Goal: Download file/media

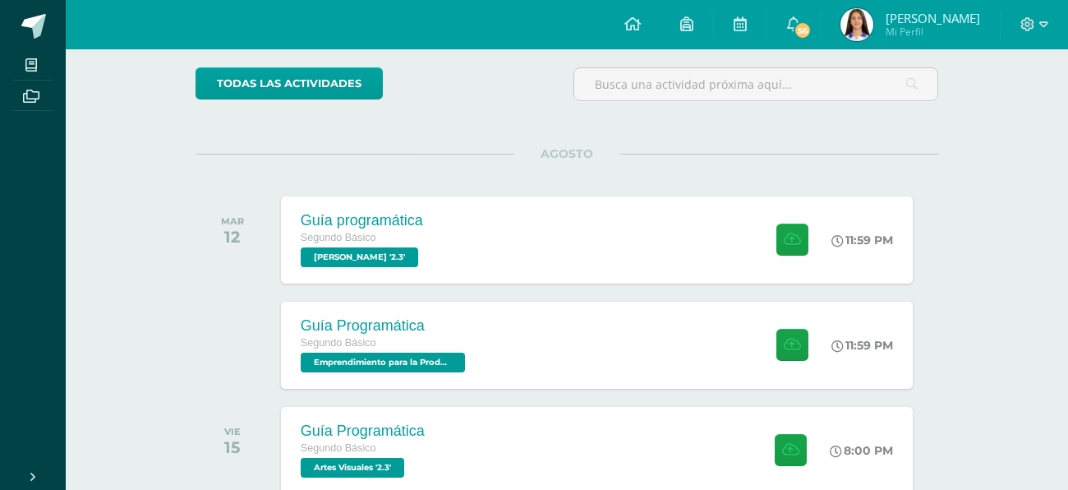
scroll to position [133, 0]
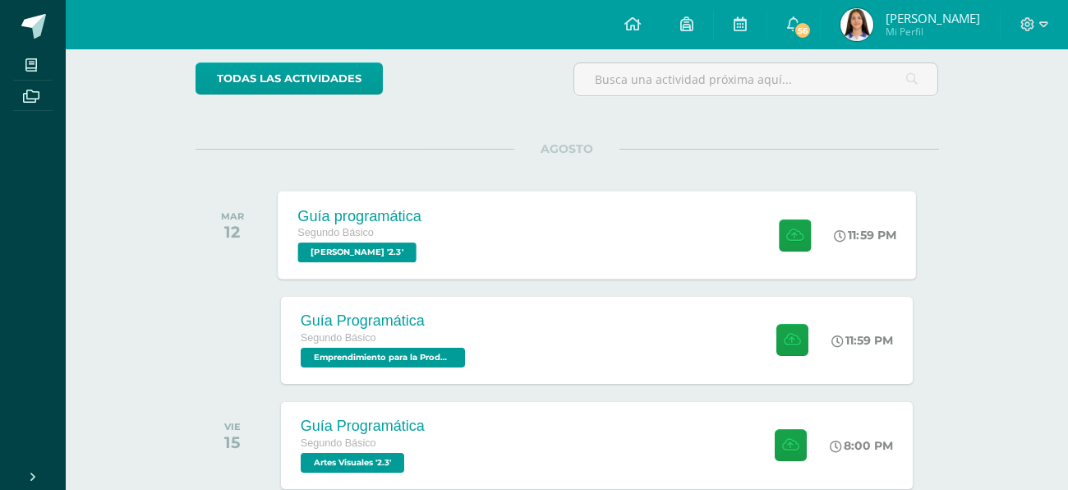
click at [723, 235] on div "Guía programática Segundo Básico PEREL '2.3' 11:59 PM Guía programática PEREL" at bounding box center [597, 235] width 638 height 88
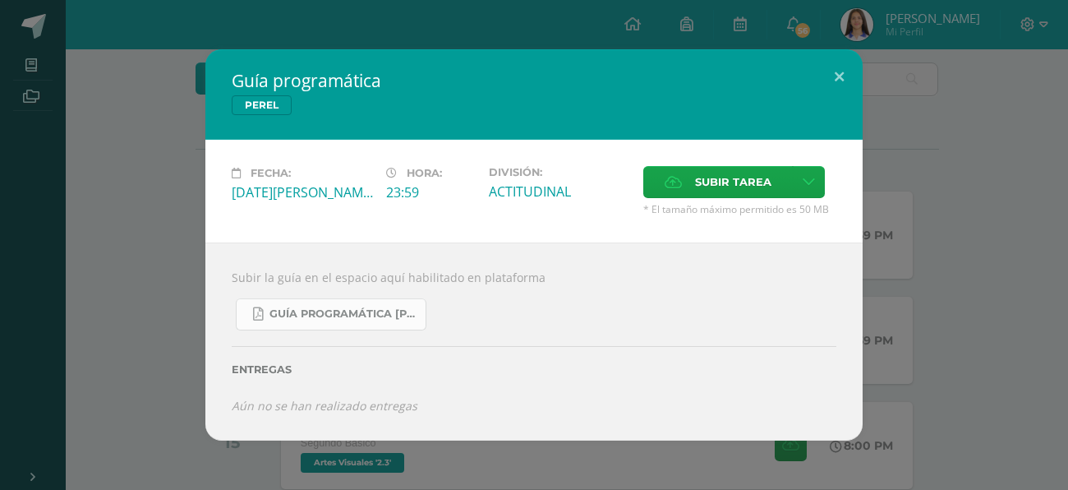
click at [350, 302] on link "Guía Programática PEREL 2do Básico - Bloque 3 - Profe. Julio Villatoro.pdf" at bounding box center [331, 314] width 191 height 32
click at [842, 63] on button at bounding box center [839, 77] width 47 height 56
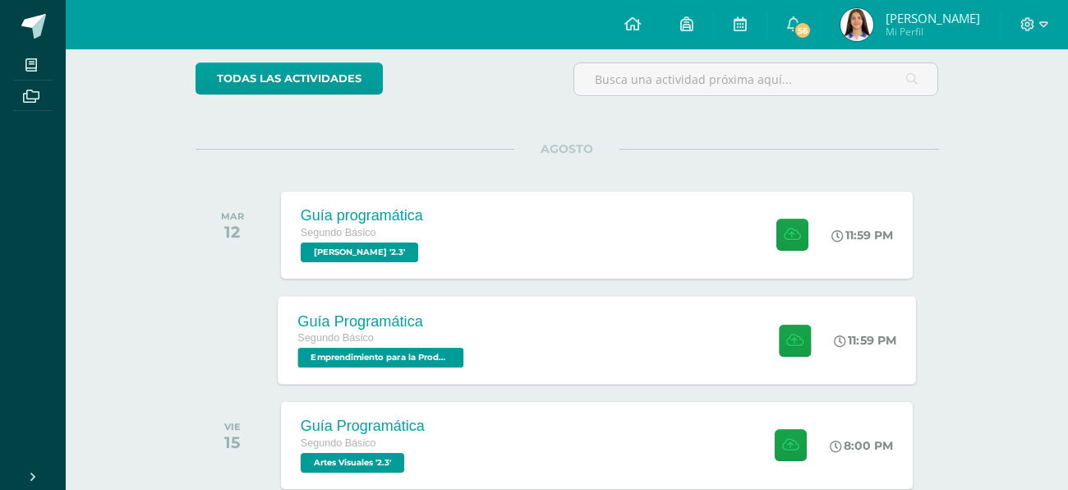
click at [476, 304] on div "Guía Programática Segundo Básico Emprendimiento para la Productividad '2.3'" at bounding box center [382, 340] width 209 height 88
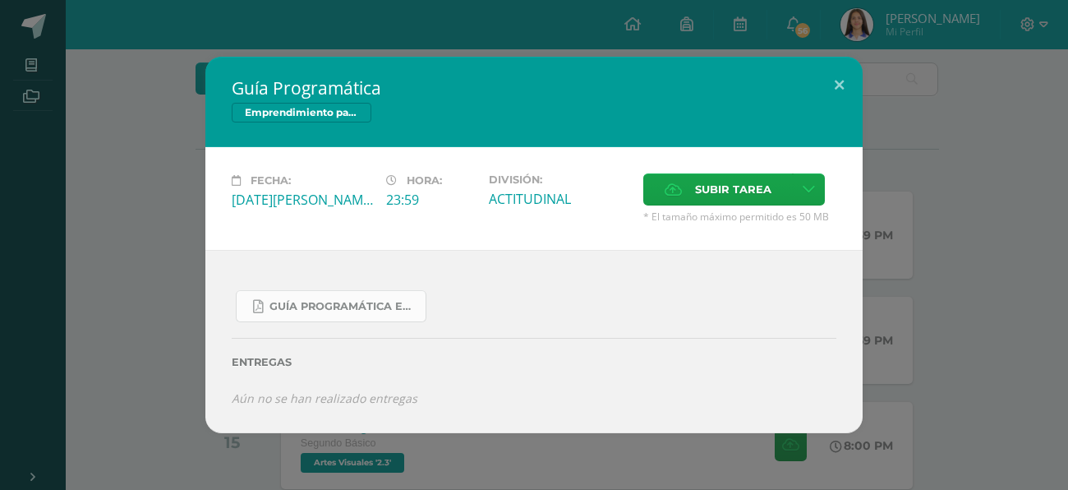
click at [362, 297] on link "Guía Programática Emprendimiento 2do Básico - 3 Bloque - Prof. Julio Villatoro.…" at bounding box center [331, 306] width 191 height 32
click at [840, 91] on button at bounding box center [839, 85] width 47 height 56
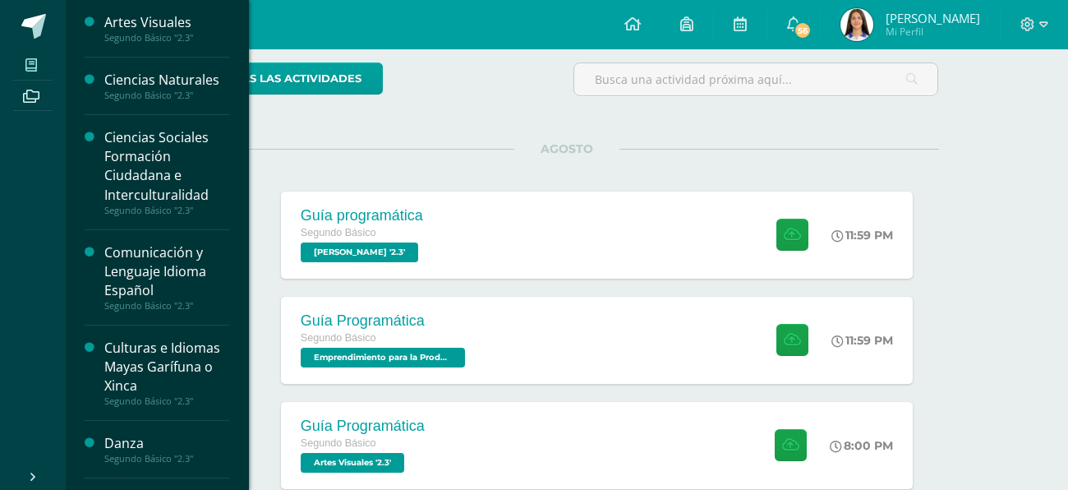
click at [30, 60] on icon at bounding box center [31, 64] width 12 height 13
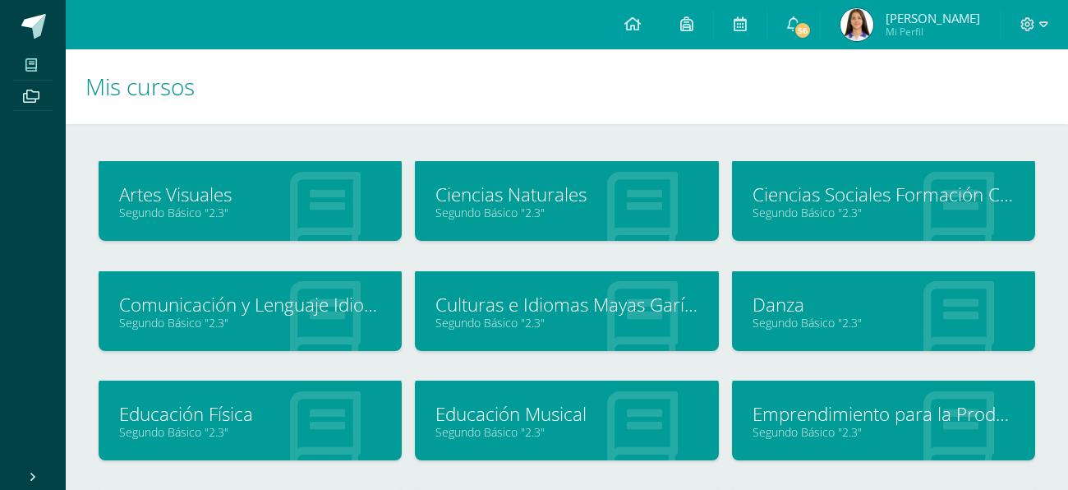
click at [684, 421] on link "Educación Musical" at bounding box center [566, 413] width 262 height 25
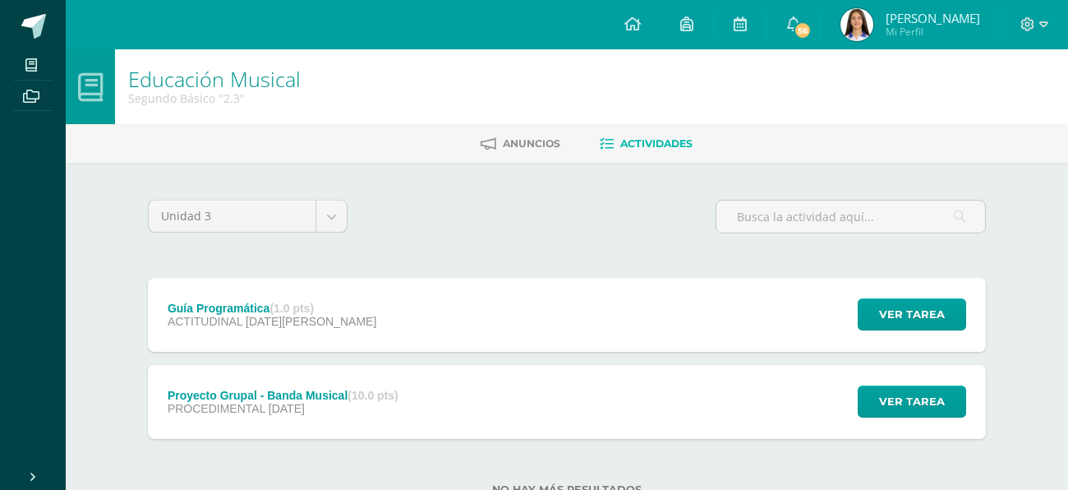
click at [684, 421] on div "Proyecto Grupal - Banda Musical (10.0 pts) PROCEDIMENTAL [DATE] Ver tarea Proye…" at bounding box center [567, 402] width 838 height 74
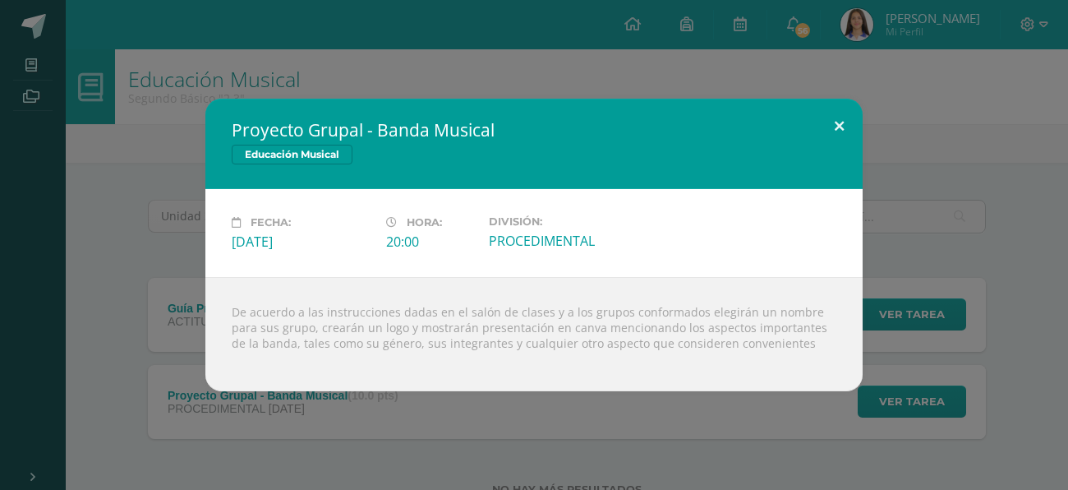
click at [846, 122] on button at bounding box center [839, 127] width 47 height 56
